Goal: Transaction & Acquisition: Subscribe to service/newsletter

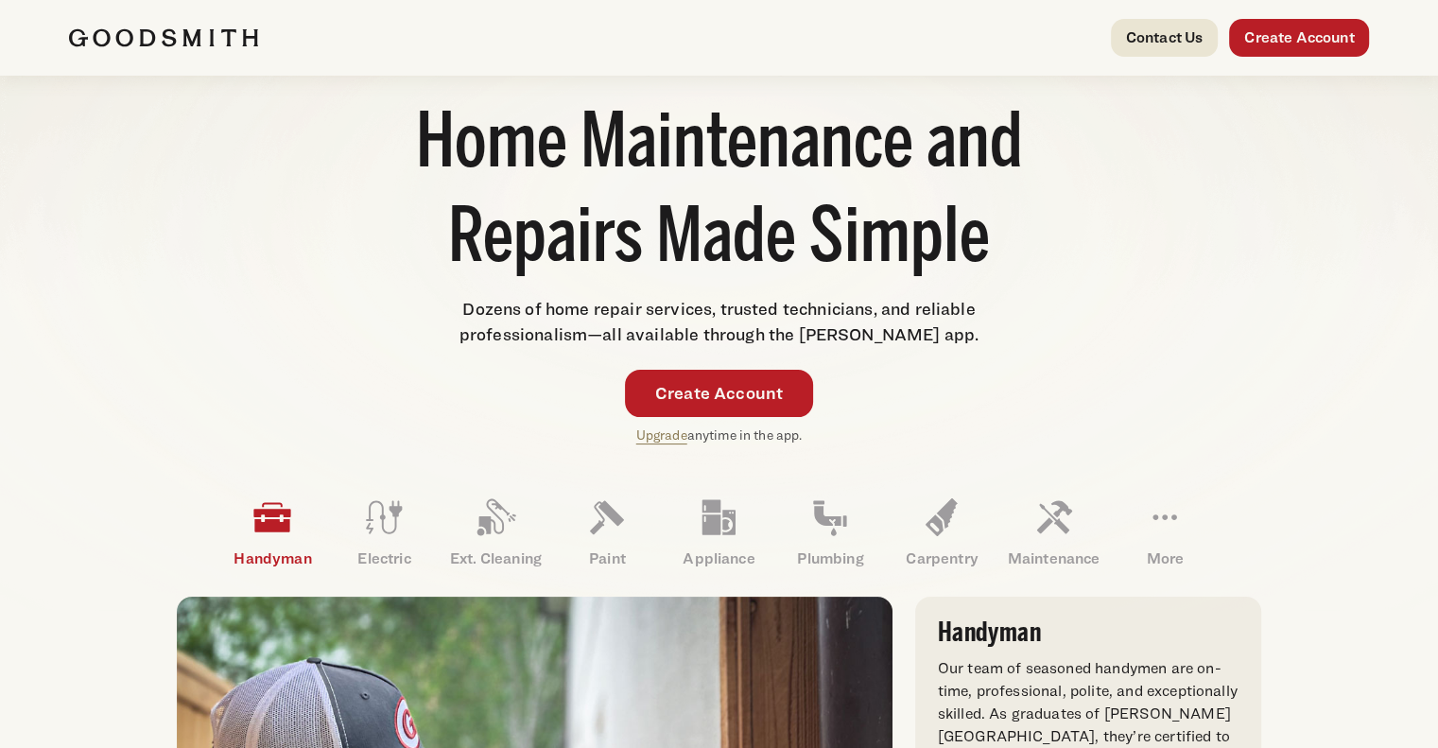
scroll to position [378, 0]
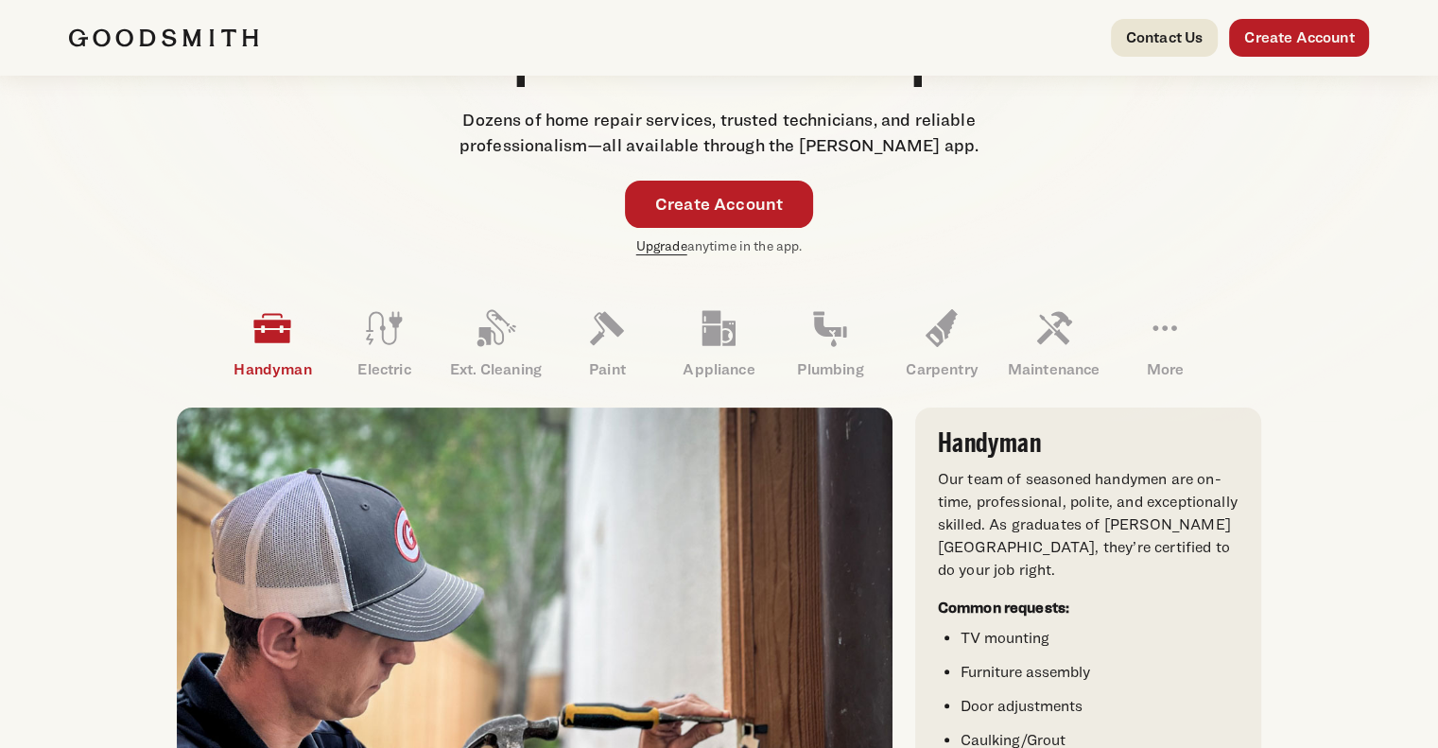
click at [670, 250] on link "Upgrade" at bounding box center [661, 245] width 51 height 16
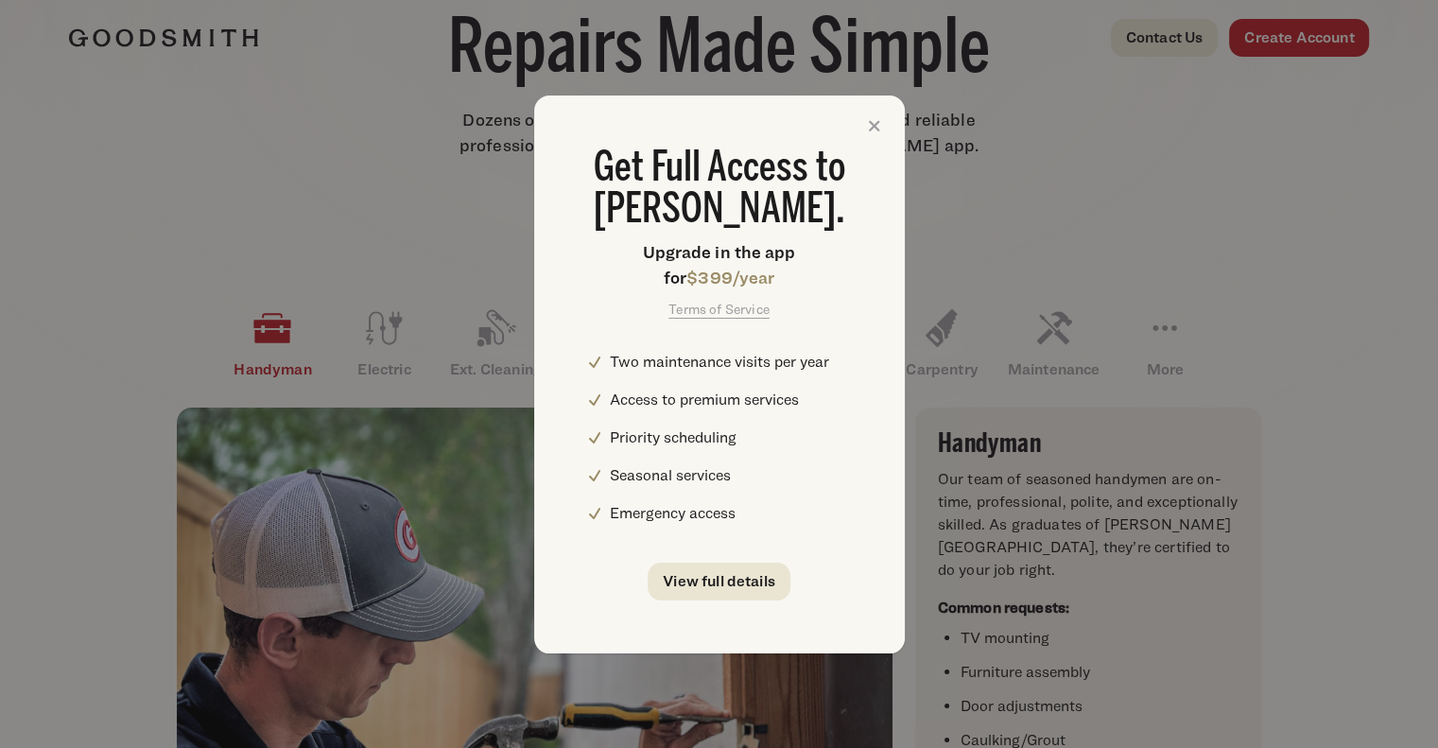
scroll to position [0, 0]
click at [714, 582] on link "View full details" at bounding box center [718, 581] width 143 height 38
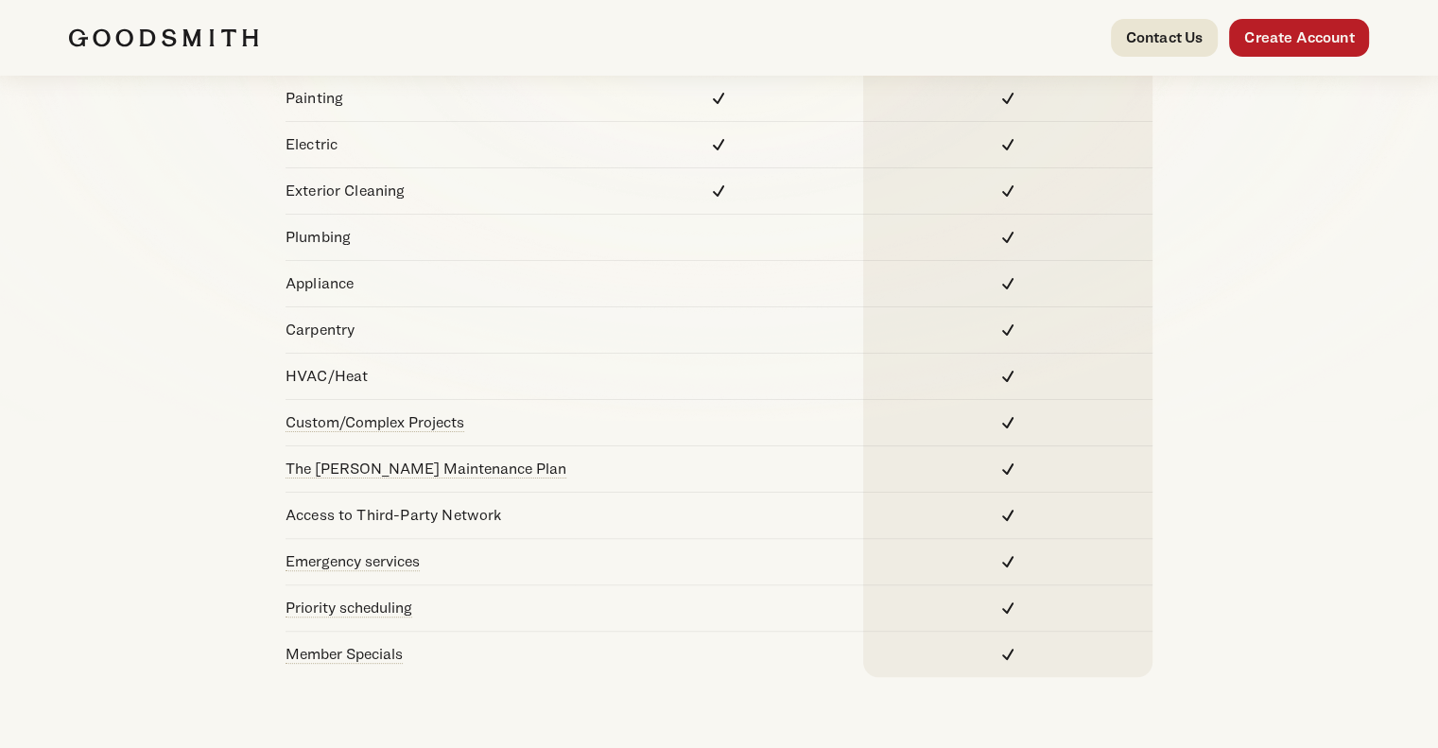
scroll to position [473, 0]
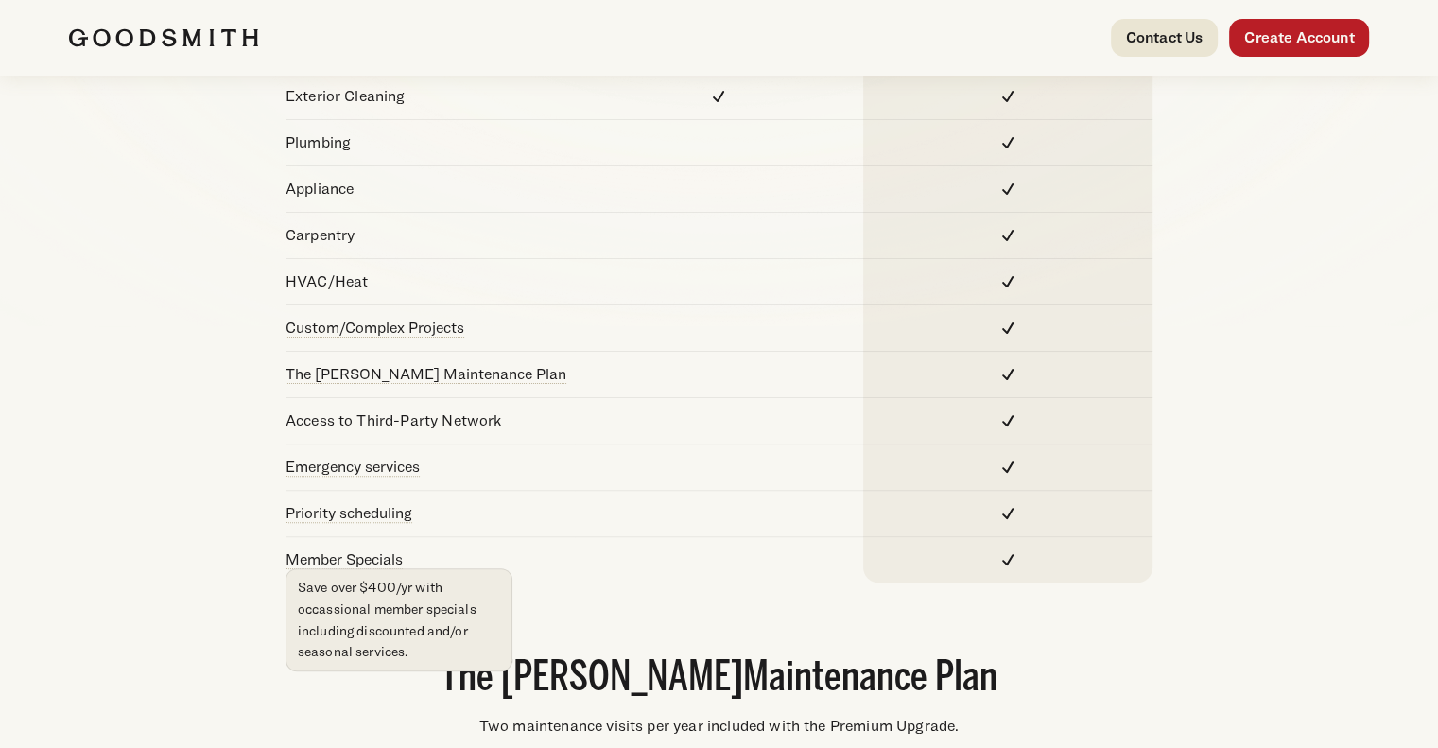
click at [388, 559] on span "Member Specials Save over $400/yr with occassional member specials including di…" at bounding box center [343, 559] width 117 height 19
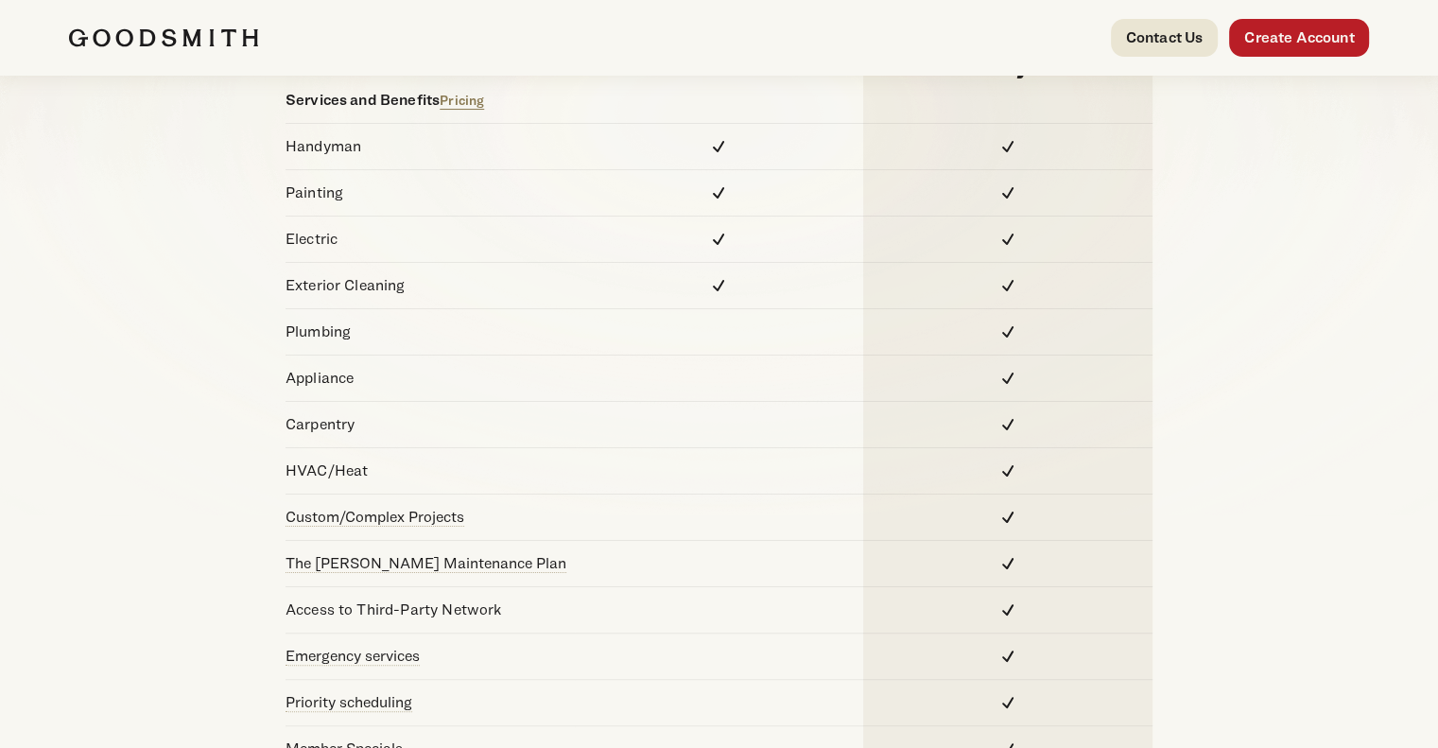
scroll to position [189, 0]
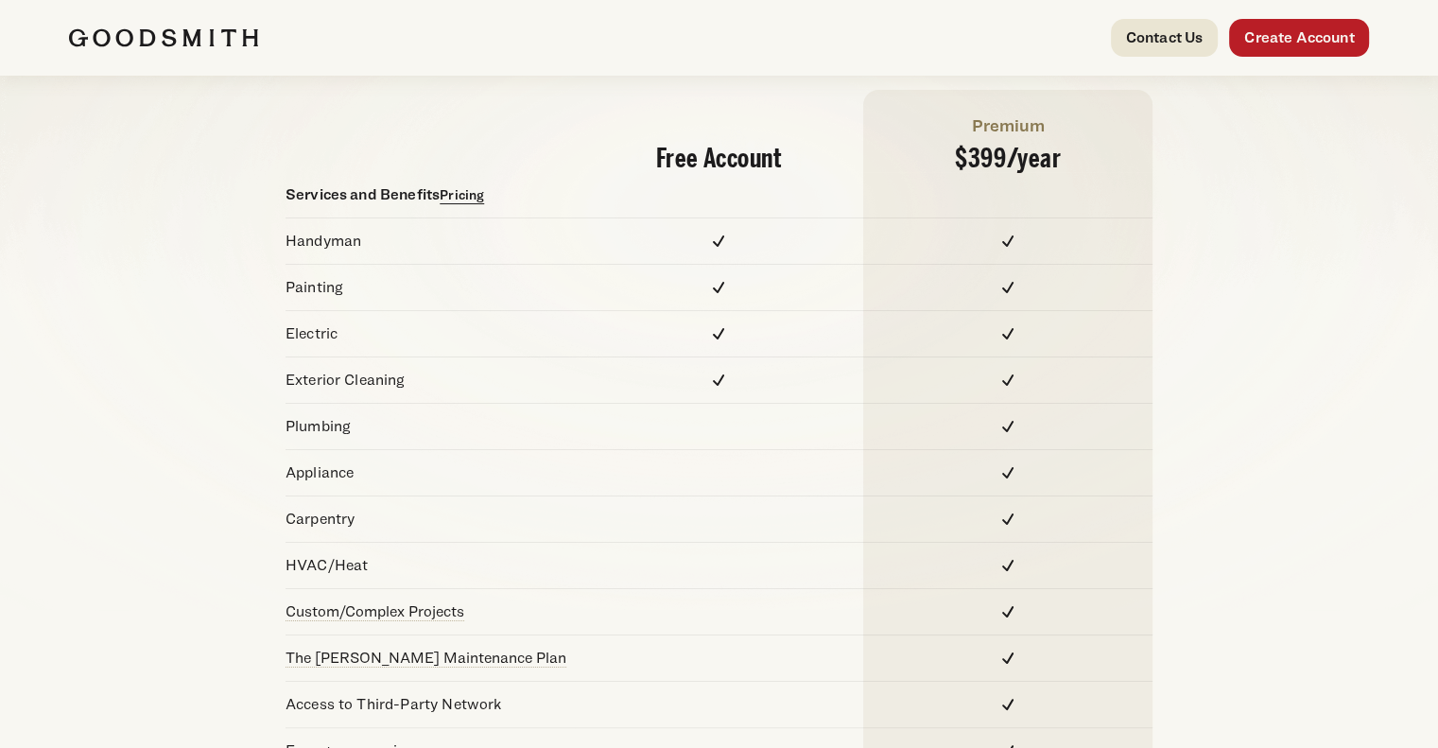
click at [467, 189] on link "Pricing" at bounding box center [461, 194] width 44 height 16
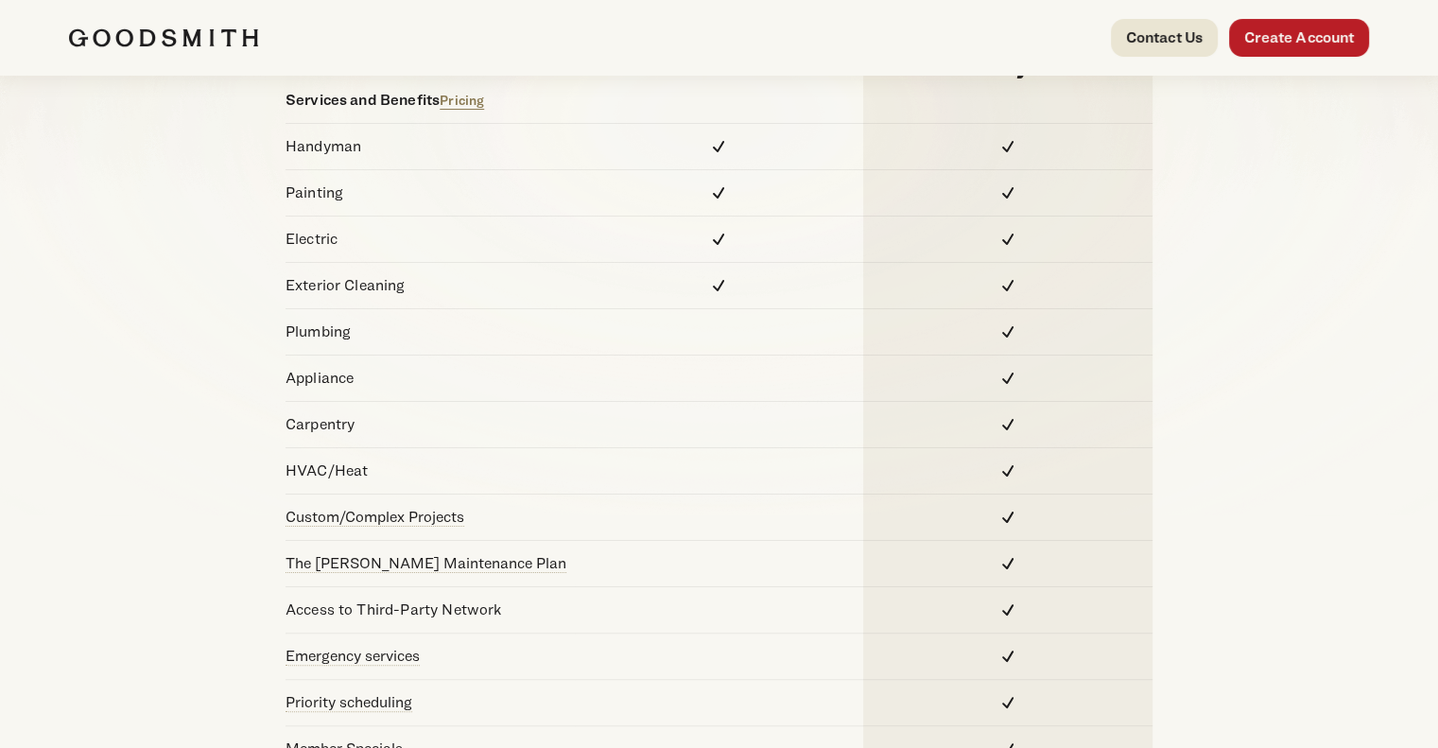
scroll to position [378, 0]
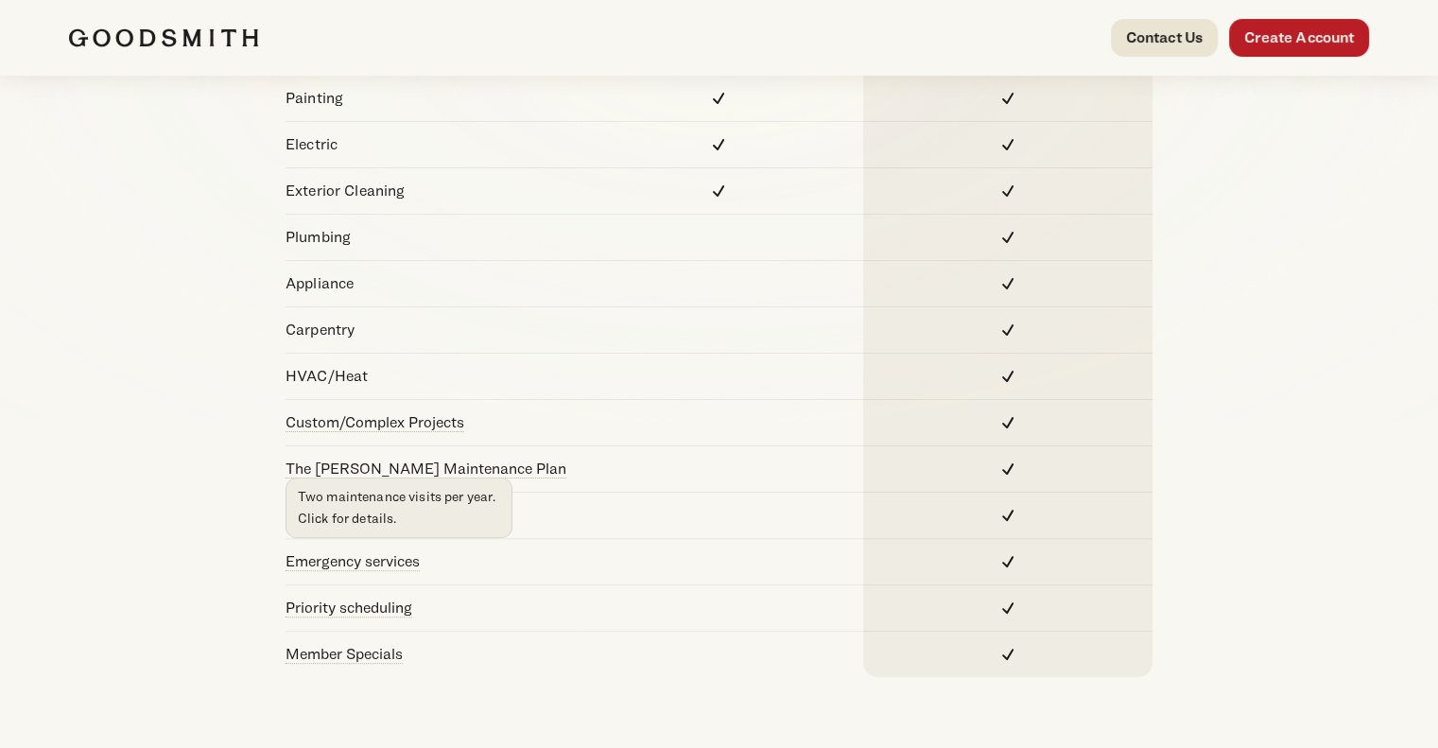
click at [510, 464] on link "The [PERSON_NAME] Maintenance Plan" at bounding box center [425, 468] width 281 height 18
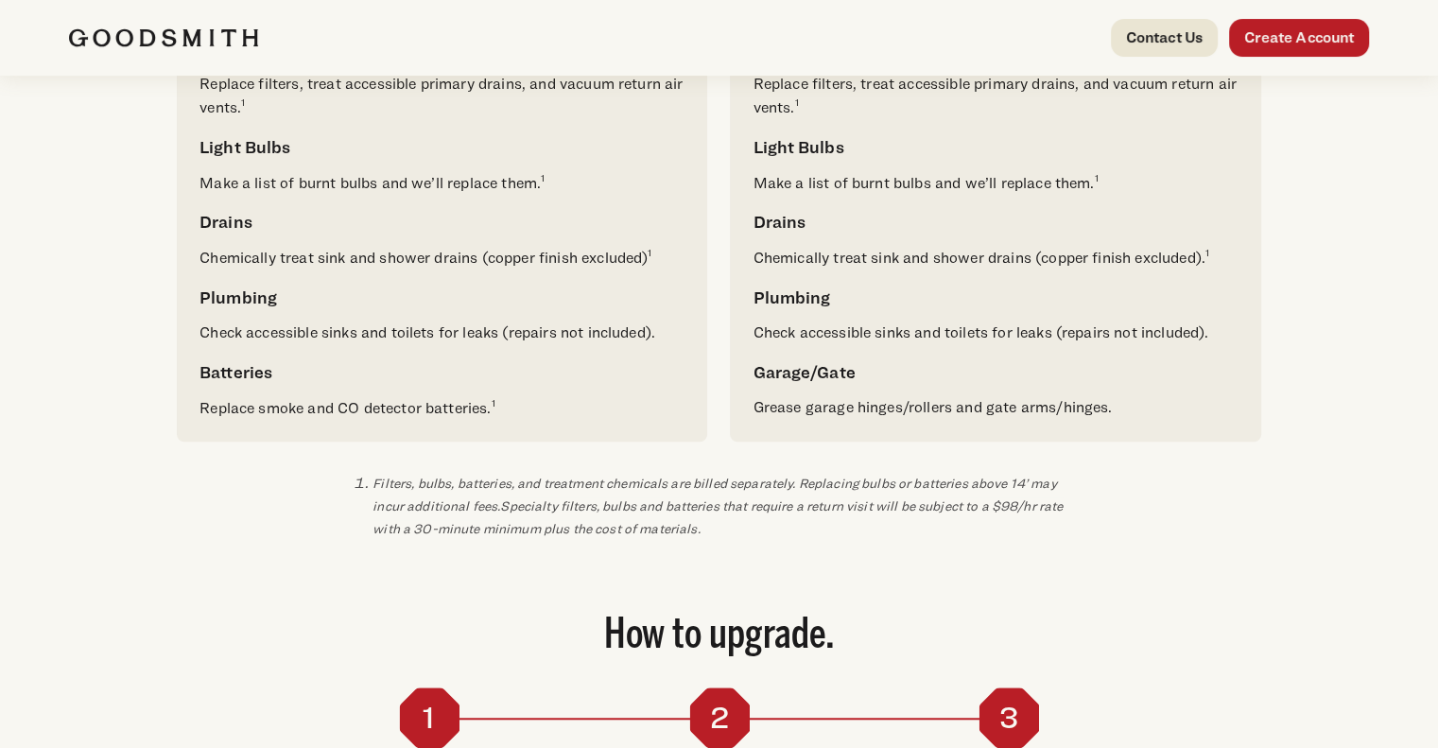
scroll to position [1079, 0]
